Goal: Transaction & Acquisition: Book appointment/travel/reservation

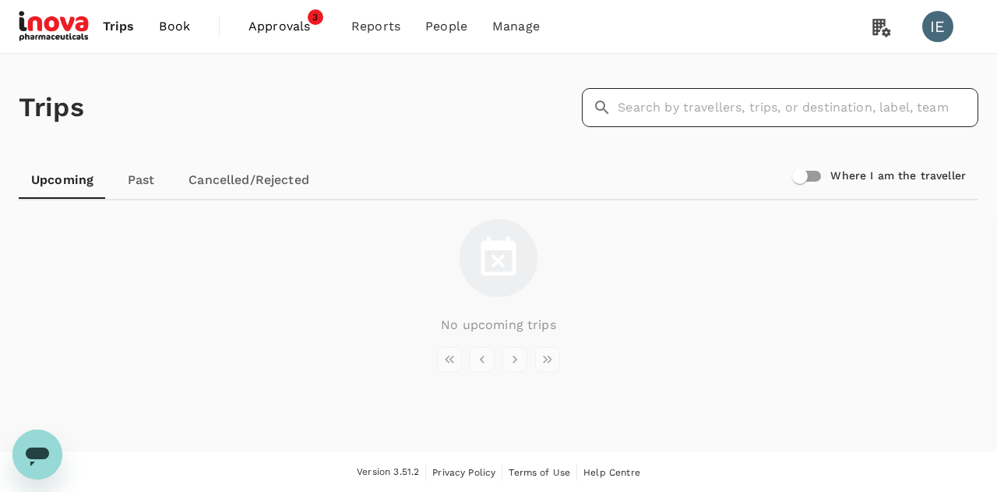
click at [661, 110] on input "text" at bounding box center [798, 107] width 361 height 39
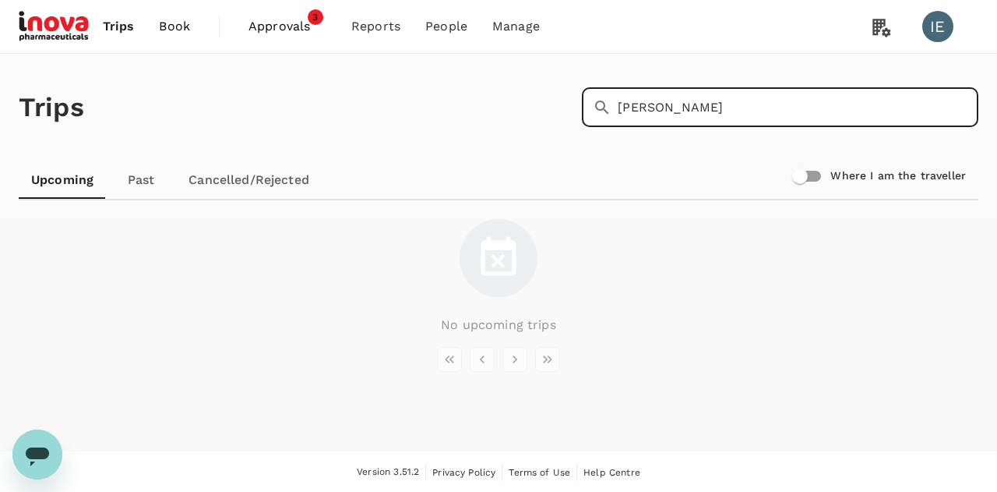
type input "[PERSON_NAME]"
click at [354, 90] on span "Bookings" at bounding box center [357, 86] width 55 height 18
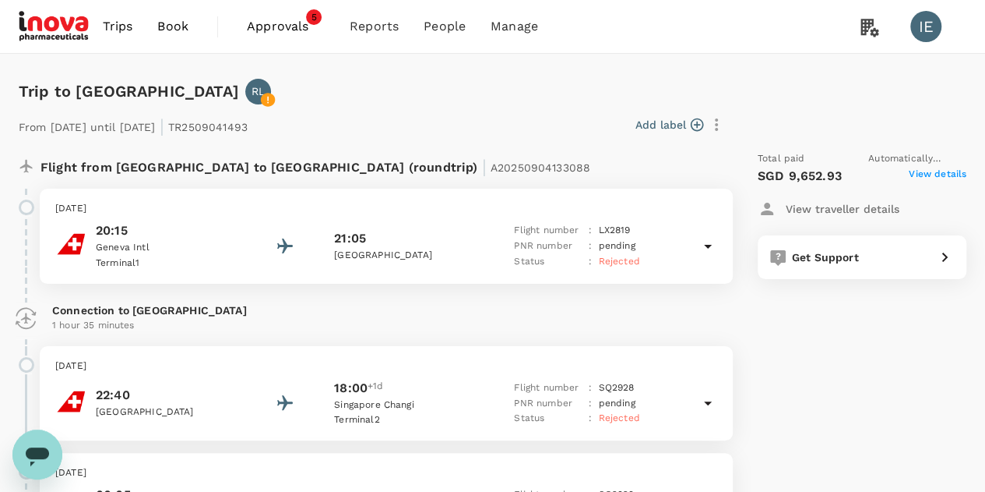
click at [938, 176] on span "View details" at bounding box center [938, 176] width 58 height 19
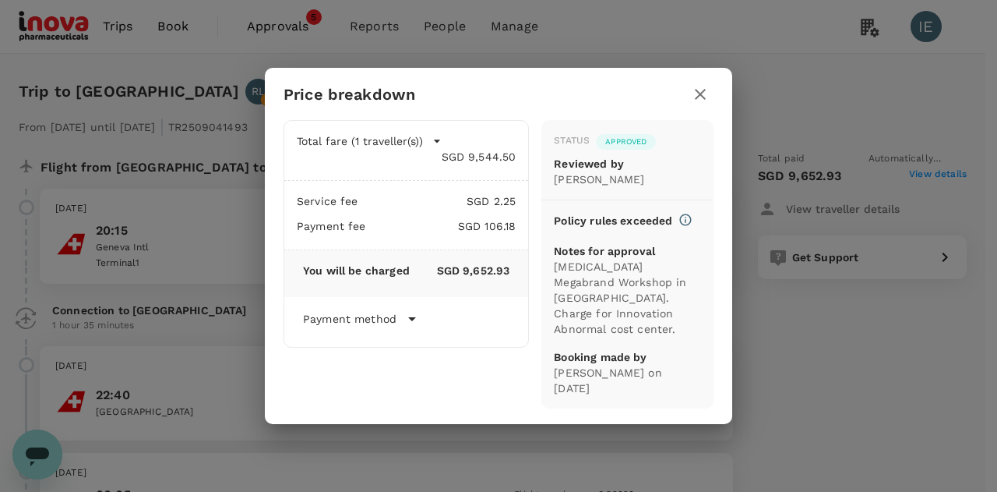
click at [701, 104] on icon "button" at bounding box center [700, 94] width 19 height 19
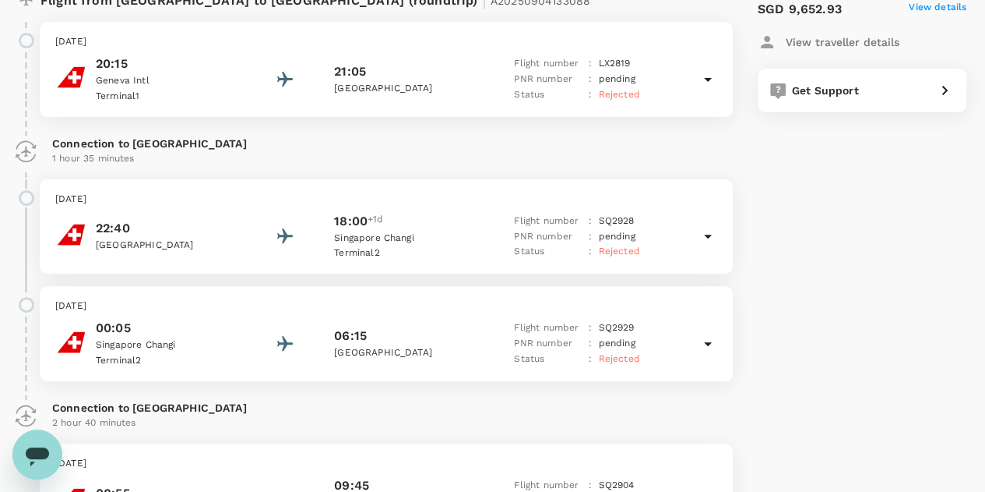
scroll to position [116, 0]
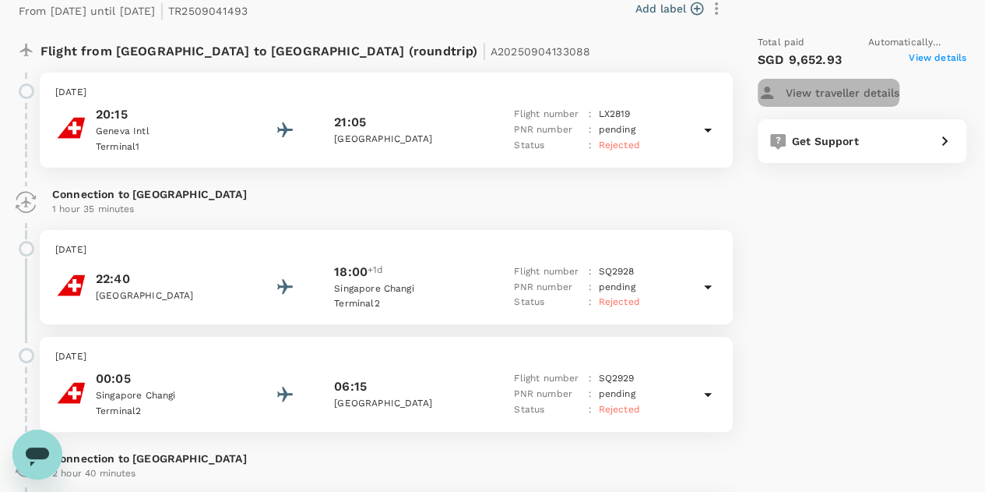
click at [879, 96] on p "View traveller details" at bounding box center [843, 93] width 114 height 16
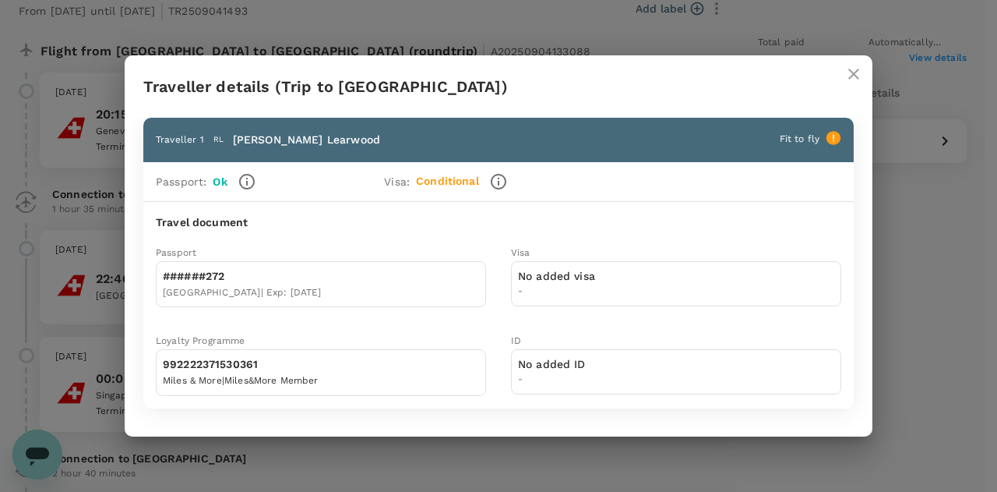
click at [850, 77] on icon "close" at bounding box center [853, 74] width 19 height 19
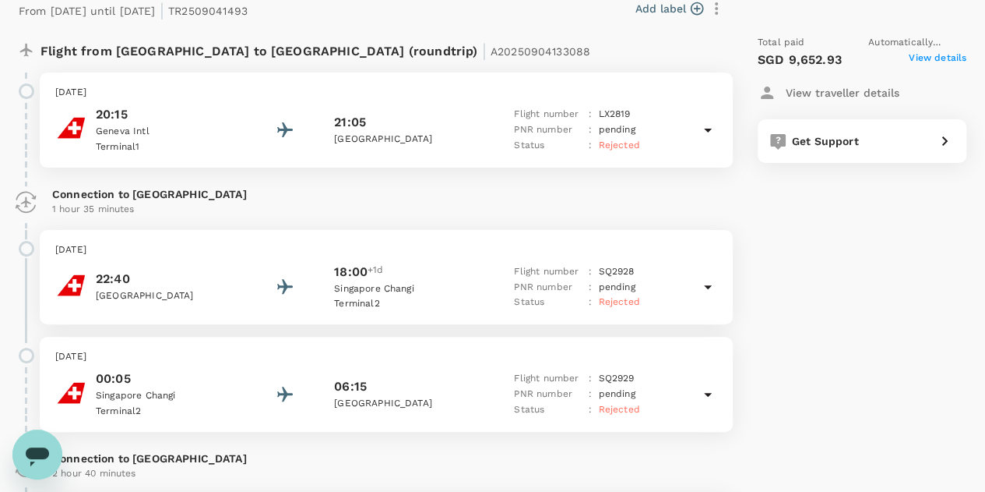
click at [940, 55] on span "View details" at bounding box center [938, 60] width 58 height 19
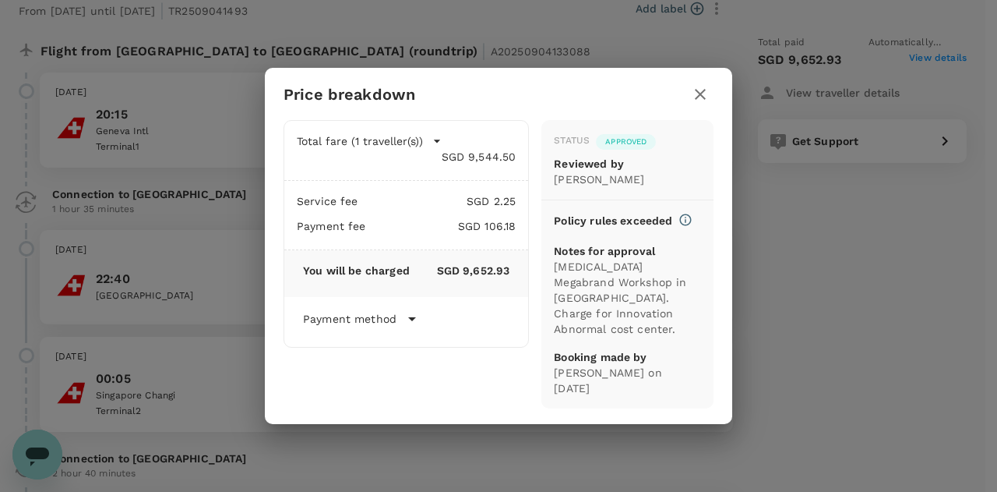
click at [617, 144] on span "Approved" at bounding box center [626, 141] width 60 height 11
click at [693, 104] on icon "button" at bounding box center [700, 94] width 19 height 19
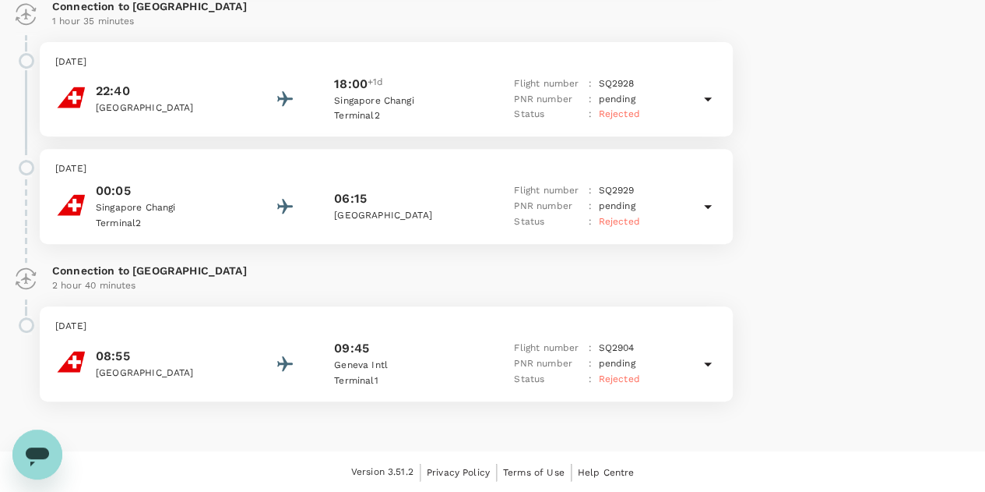
scroll to position [0, 0]
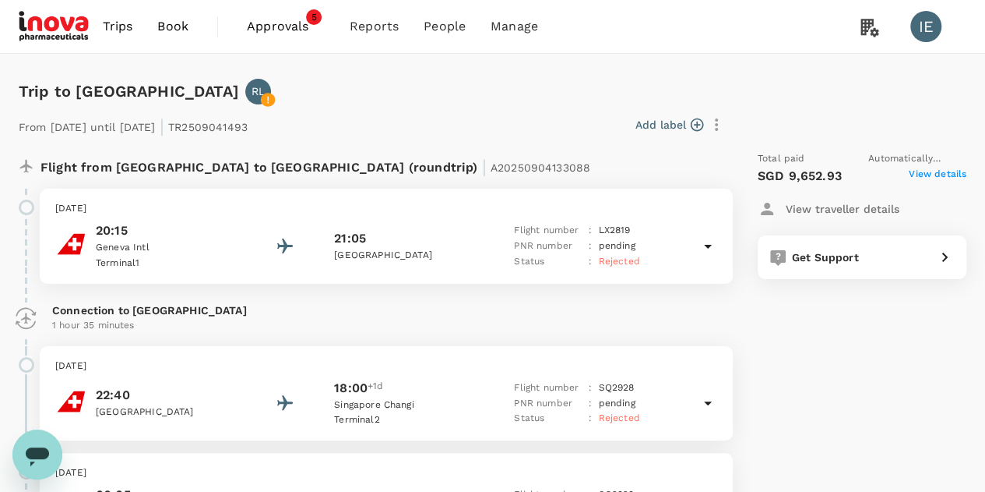
click at [173, 26] on span "Book" at bounding box center [172, 26] width 31 height 19
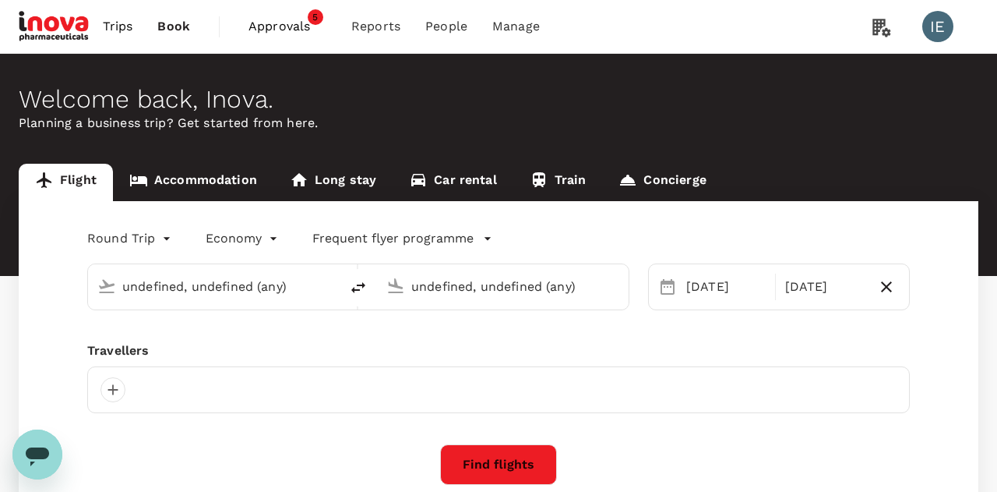
type input "Singapore Changi (SIN)"
type input "Kuala Lumpur Intl (KUL)"
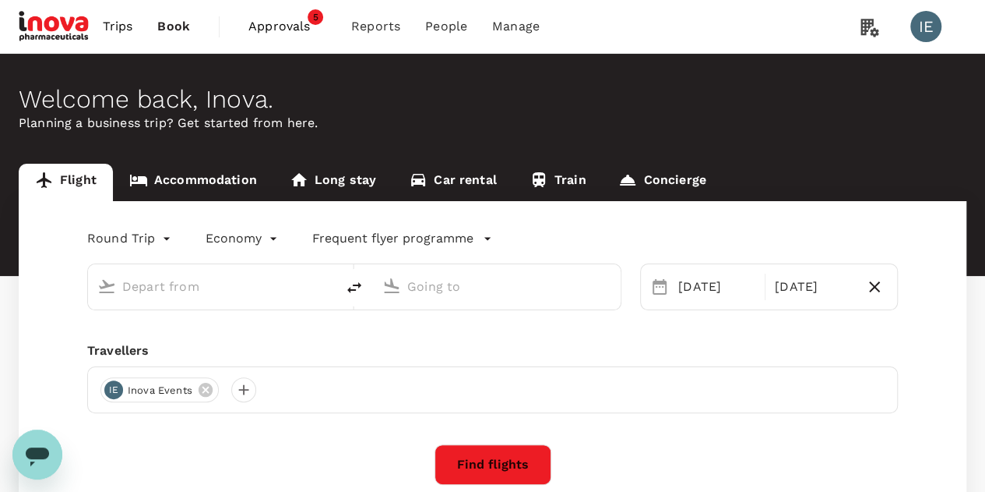
type input "Singapore Changi (SIN)"
type input "Kuala Lumpur Intl (KUL)"
type input "Singapore Changi (SIN)"
type input "Kuala Lumpur Intl (KUL)"
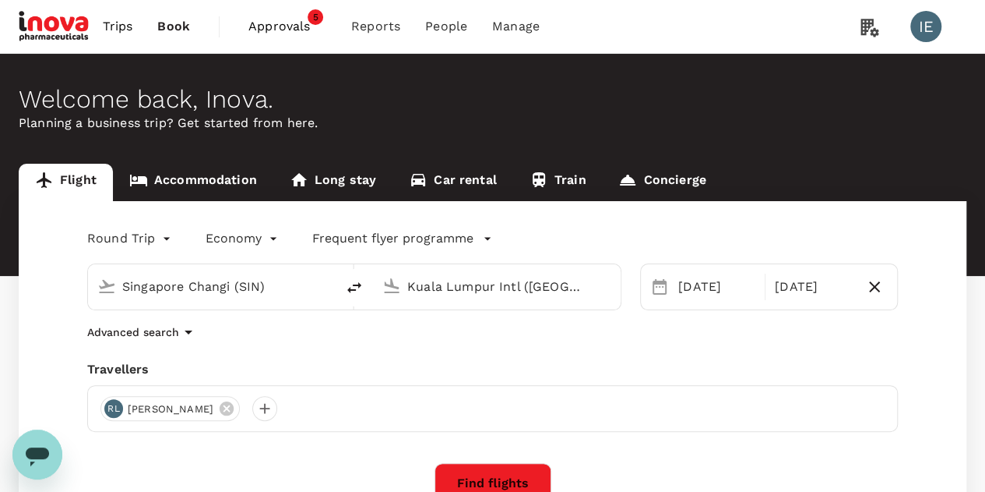
click at [476, 484] on button "Find flights" at bounding box center [493, 483] width 117 height 41
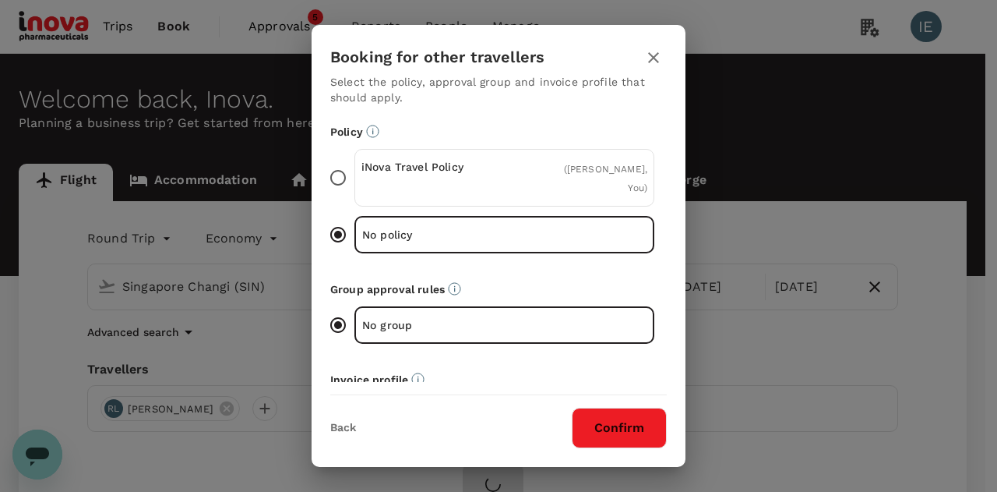
click at [616, 435] on button "Confirm" at bounding box center [619, 427] width 95 height 41
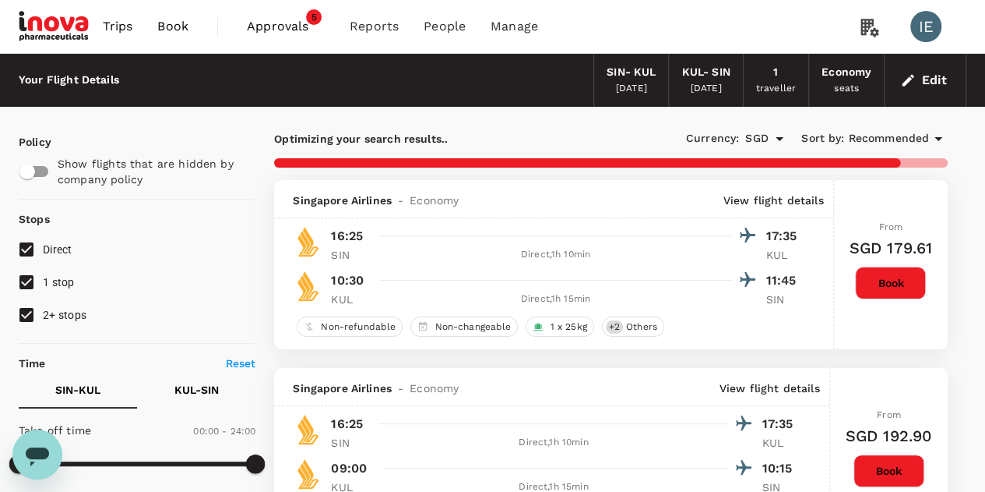
click at [28, 309] on input "2+ stops" at bounding box center [26, 314] width 33 height 33
checkbox input "false"
click at [33, 280] on input "1 stop" at bounding box center [26, 282] width 33 height 33
checkbox input "false"
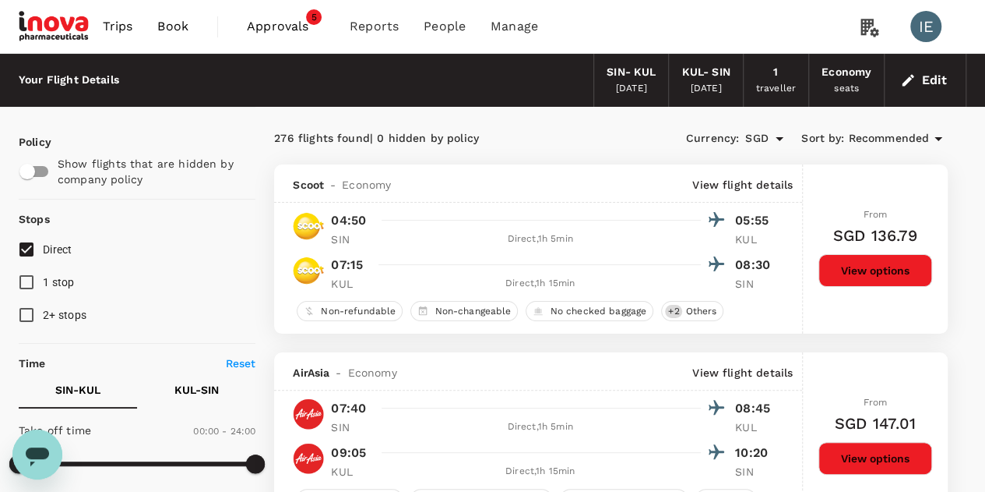
click at [865, 136] on span "Recommended" at bounding box center [888, 138] width 81 height 17
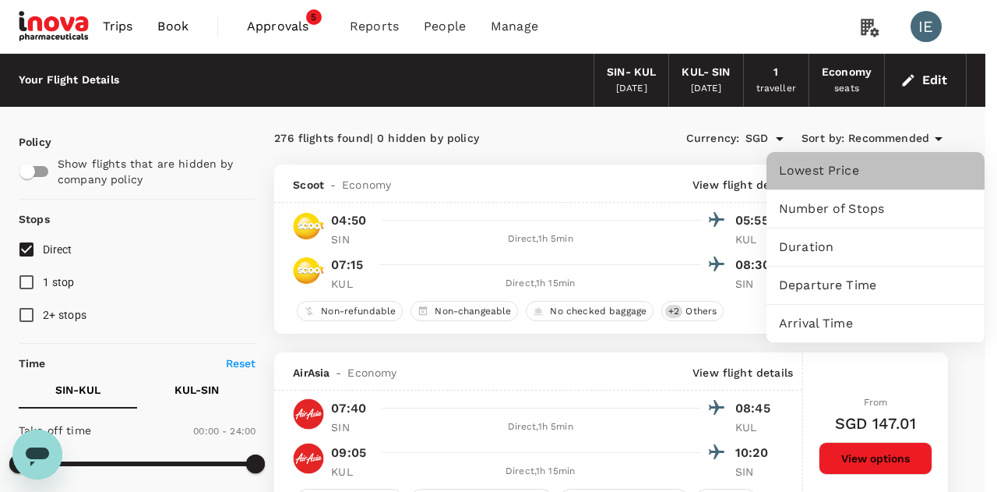
click at [830, 169] on span "Lowest Price" at bounding box center [875, 170] width 193 height 19
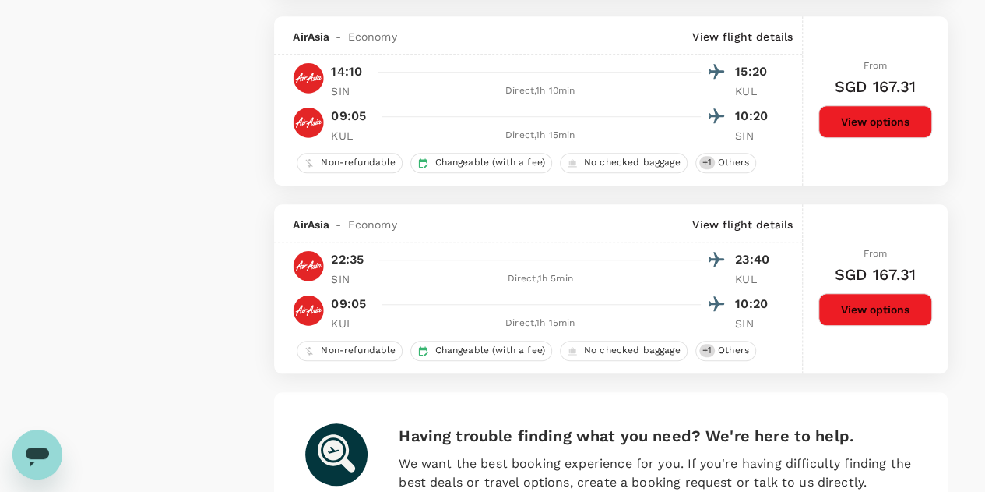
scroll to position [3700, 0]
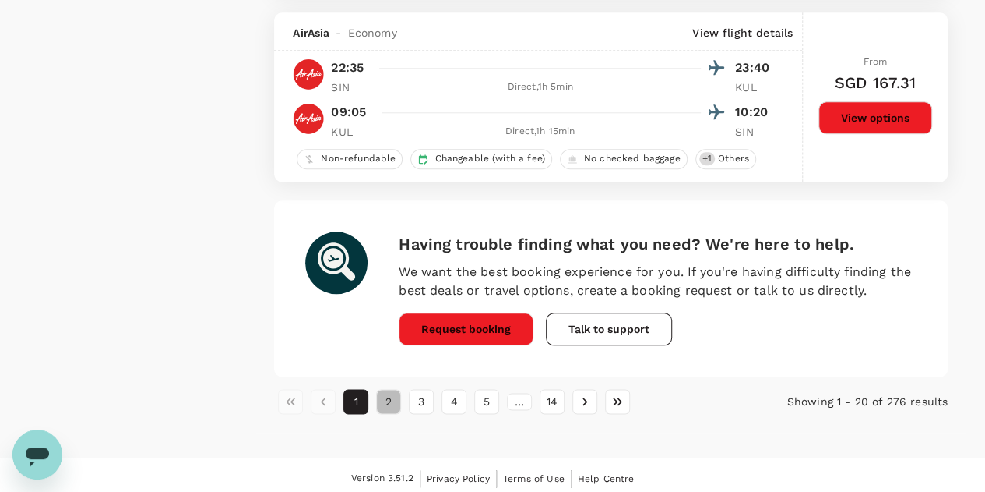
click at [386, 396] on button "2" at bounding box center [388, 401] width 25 height 25
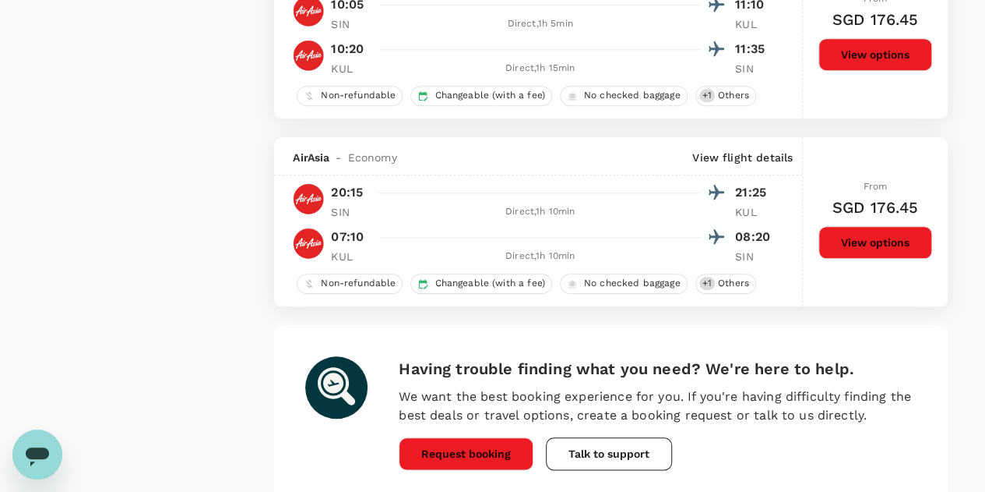
scroll to position [3720, 0]
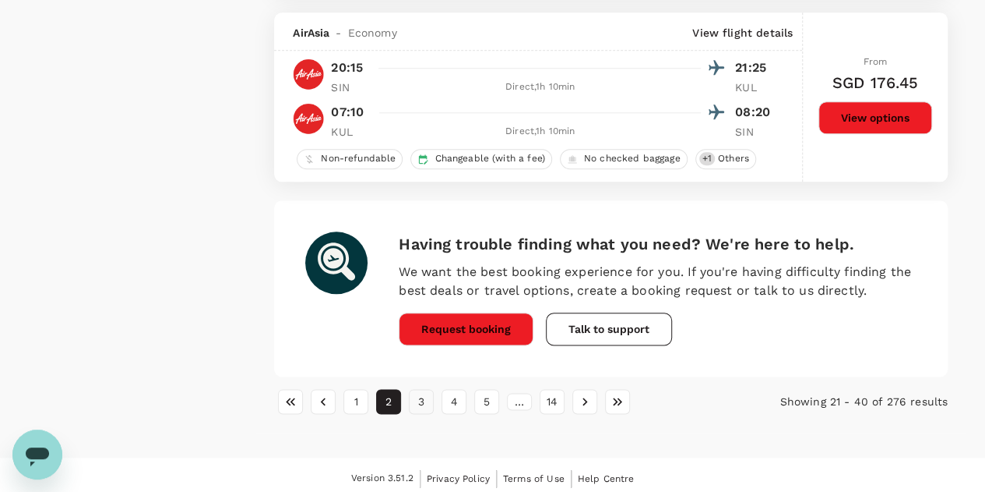
click at [421, 390] on button "3" at bounding box center [421, 401] width 25 height 25
click at [453, 393] on button "4" at bounding box center [454, 401] width 25 height 25
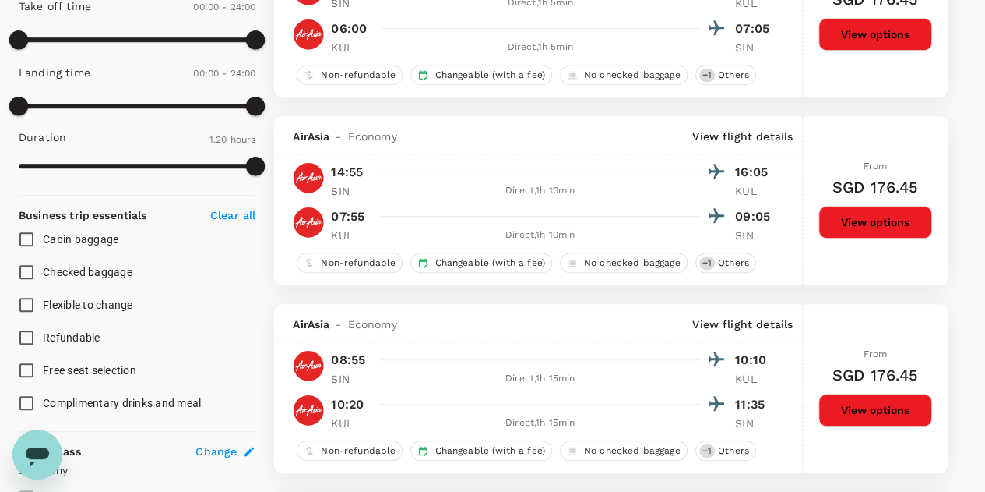
scroll to position [0, 0]
